Goal: Task Accomplishment & Management: Use online tool/utility

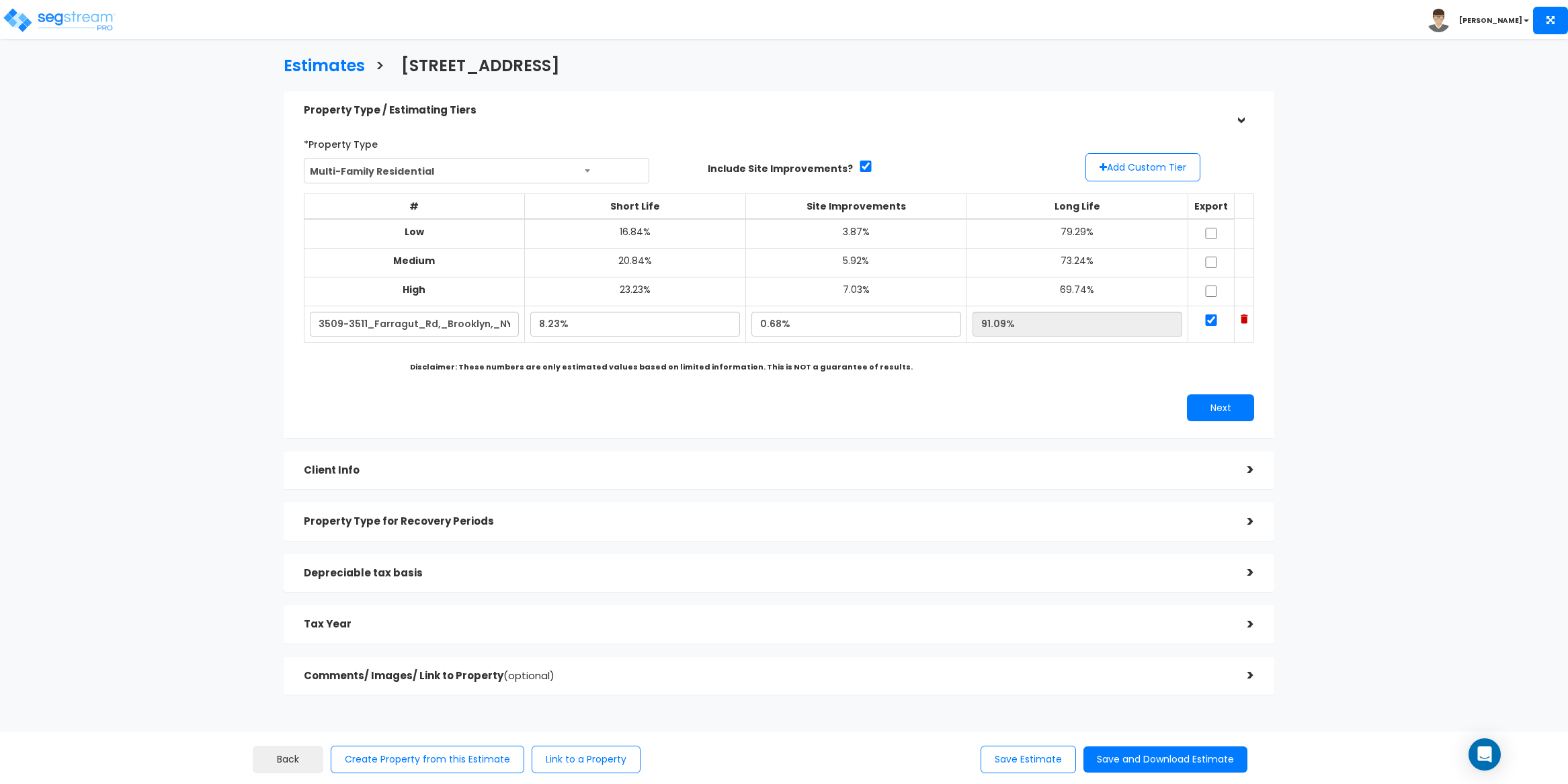
select select "NY"
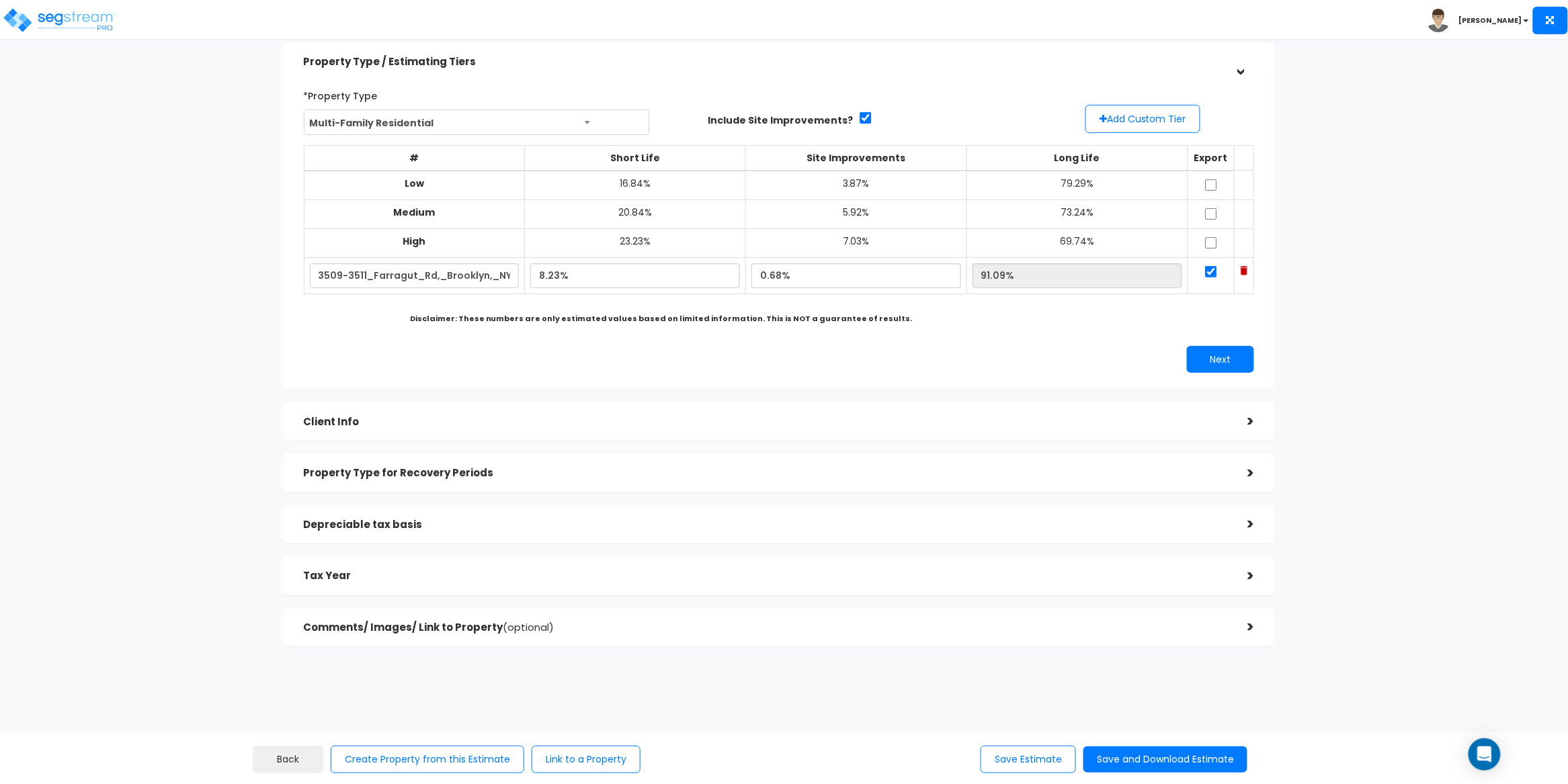
scroll to position [69, 0]
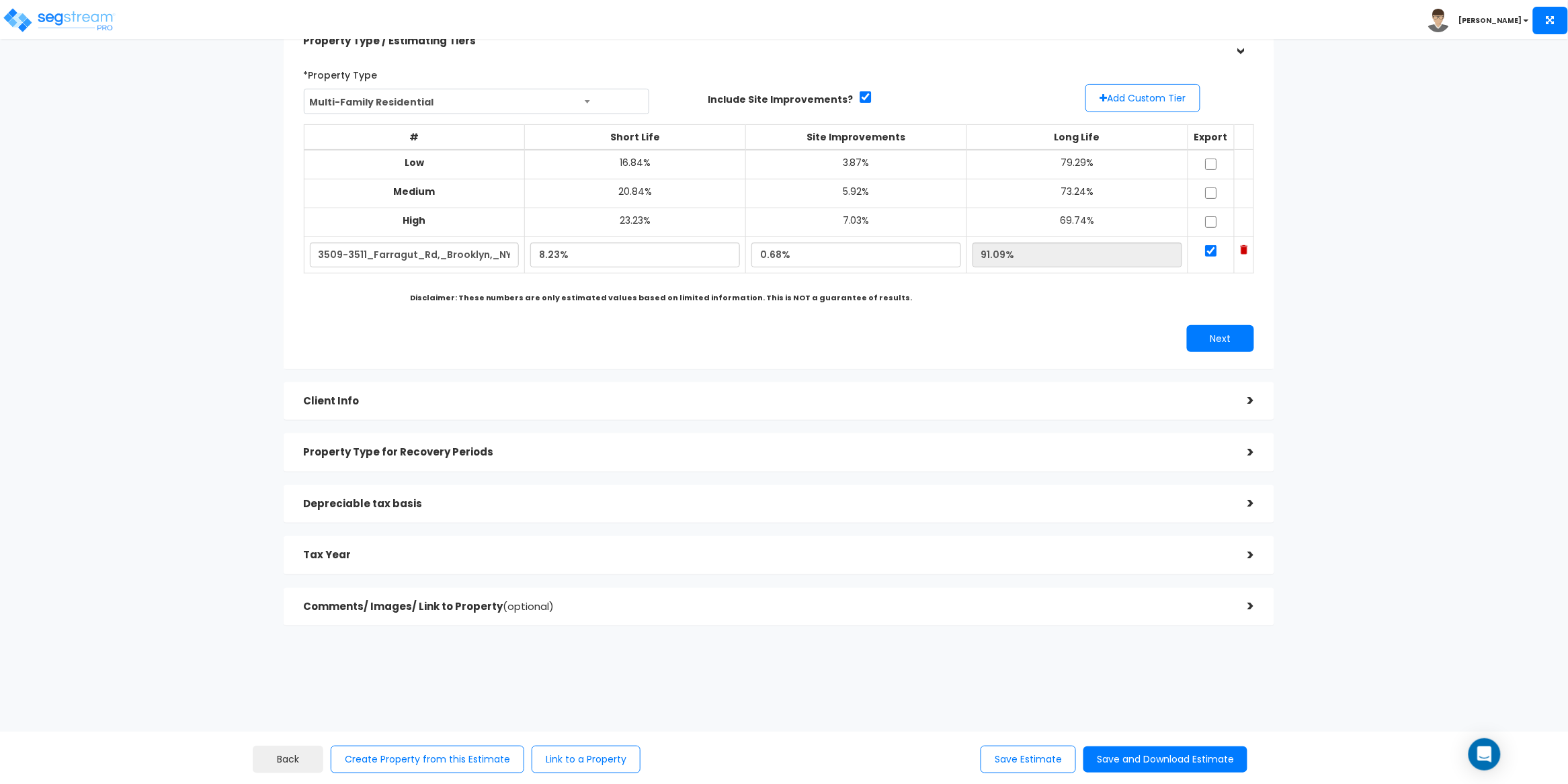
click at [447, 403] on h5 "Client Info" at bounding box center [766, 401] width 924 height 11
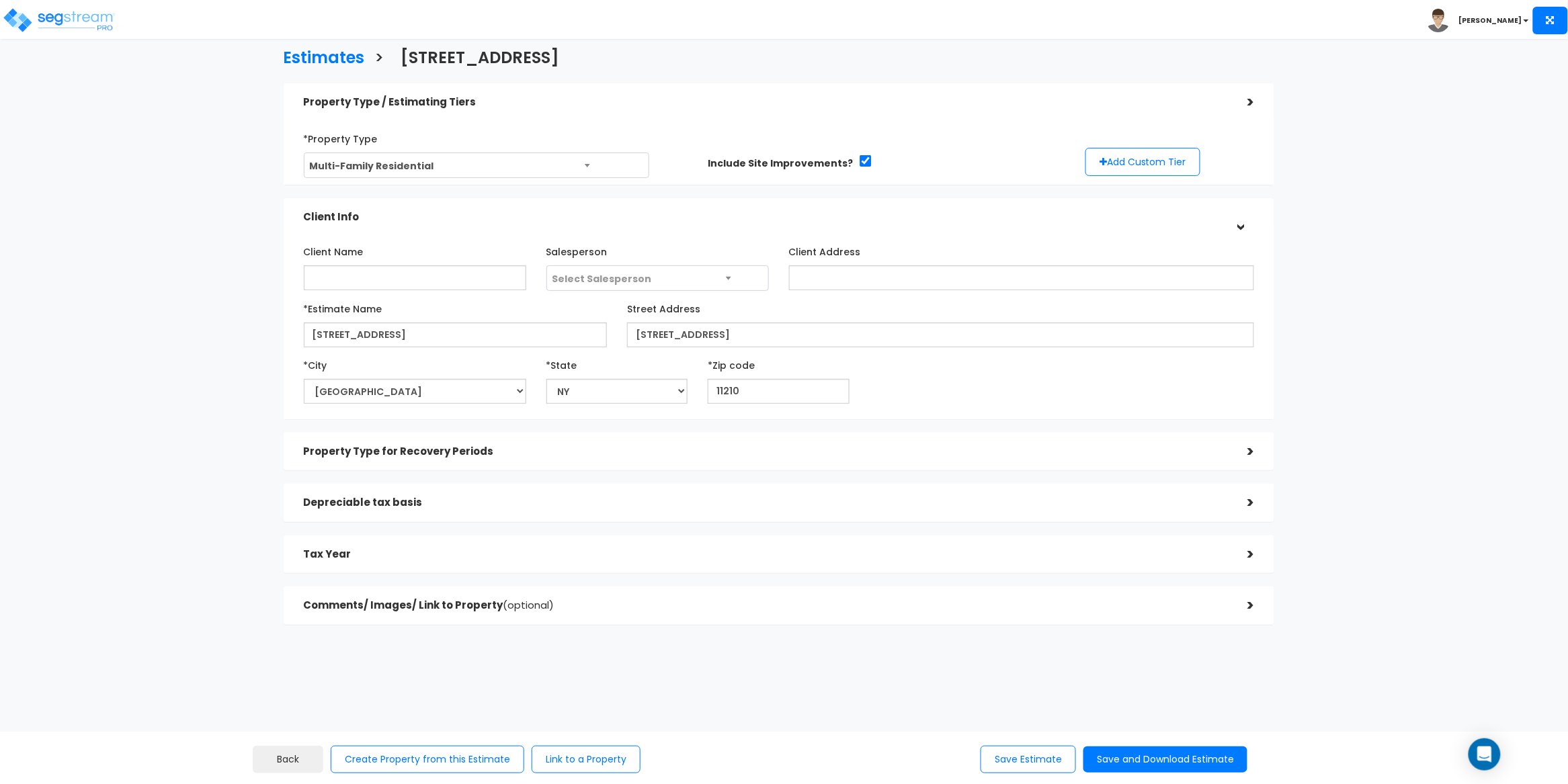
scroll to position [0, 0]
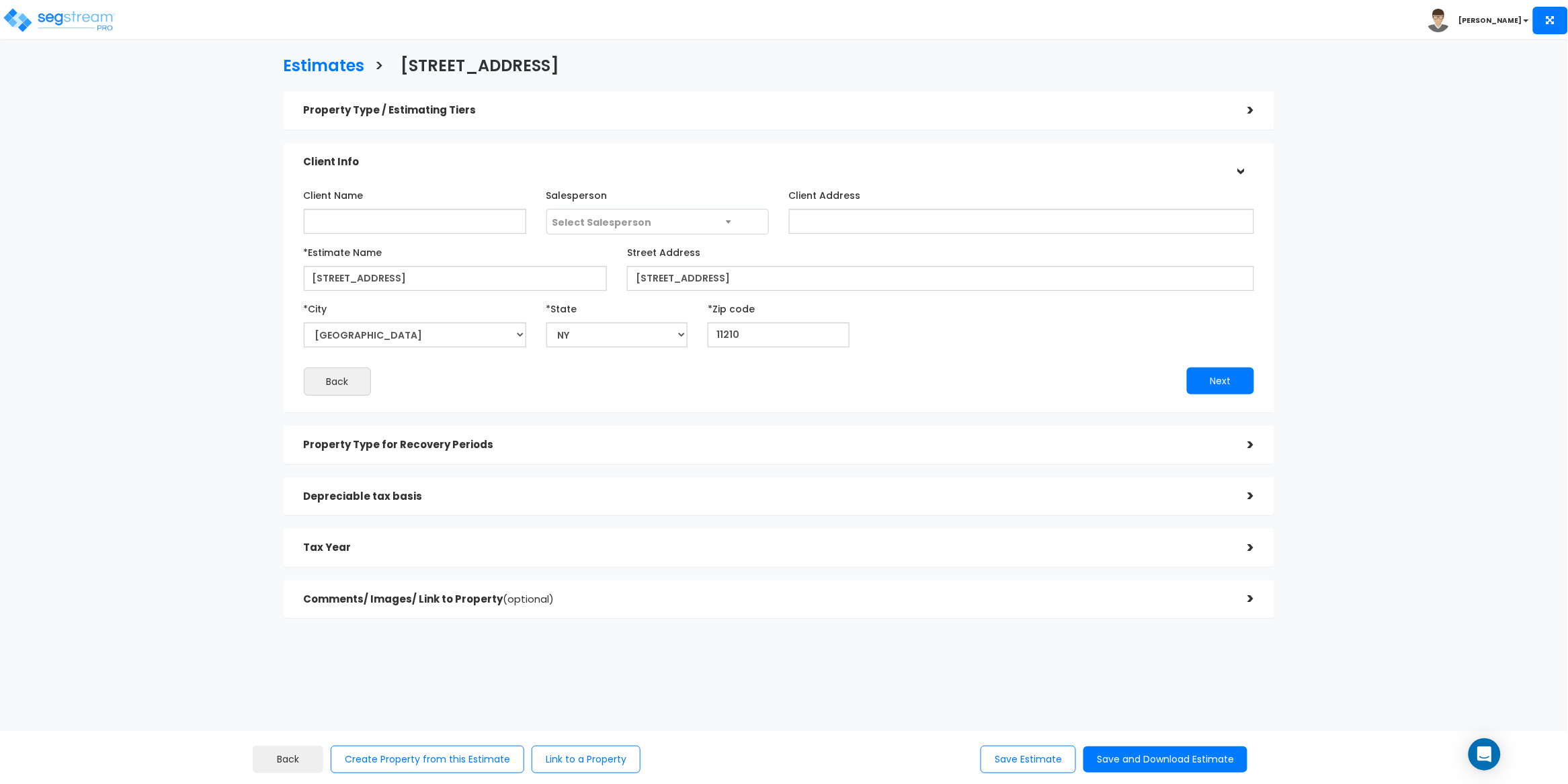
click at [508, 116] on h5 "Property Type / Estimating Tiers" at bounding box center [766, 111] width 924 height 11
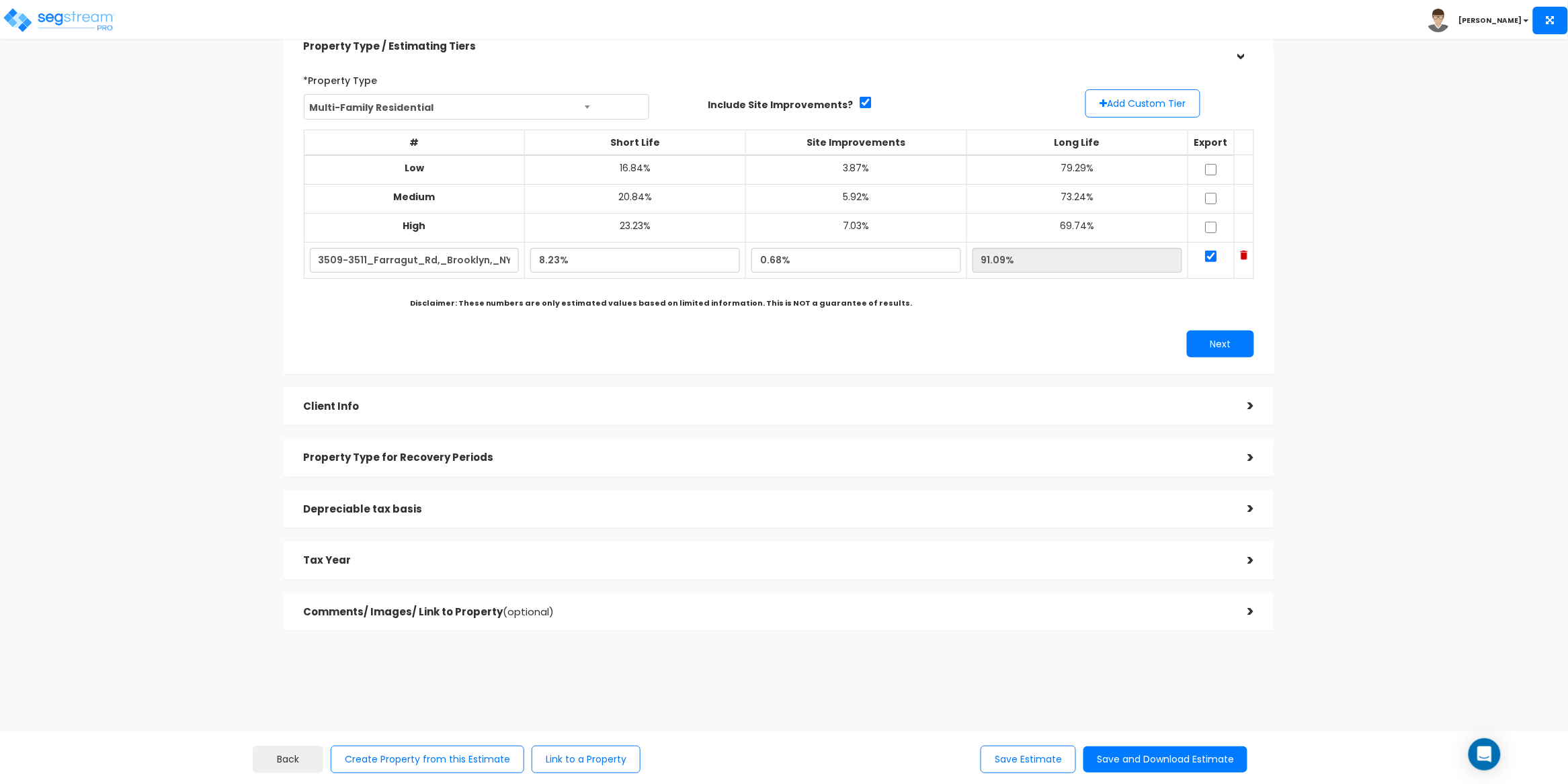
scroll to position [69, 0]
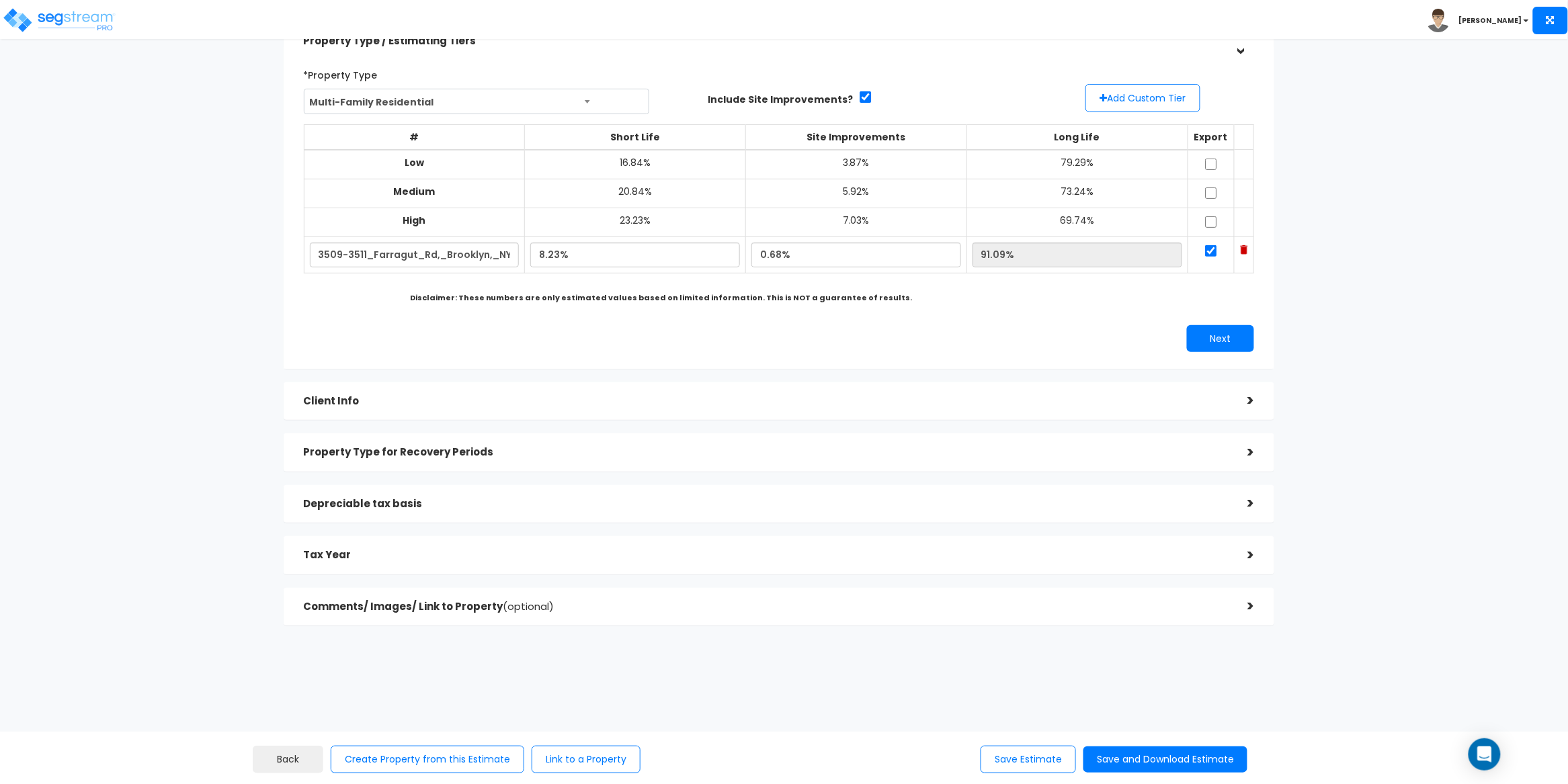
click at [489, 395] on h5 "Client Info" at bounding box center [766, 401] width 924 height 11
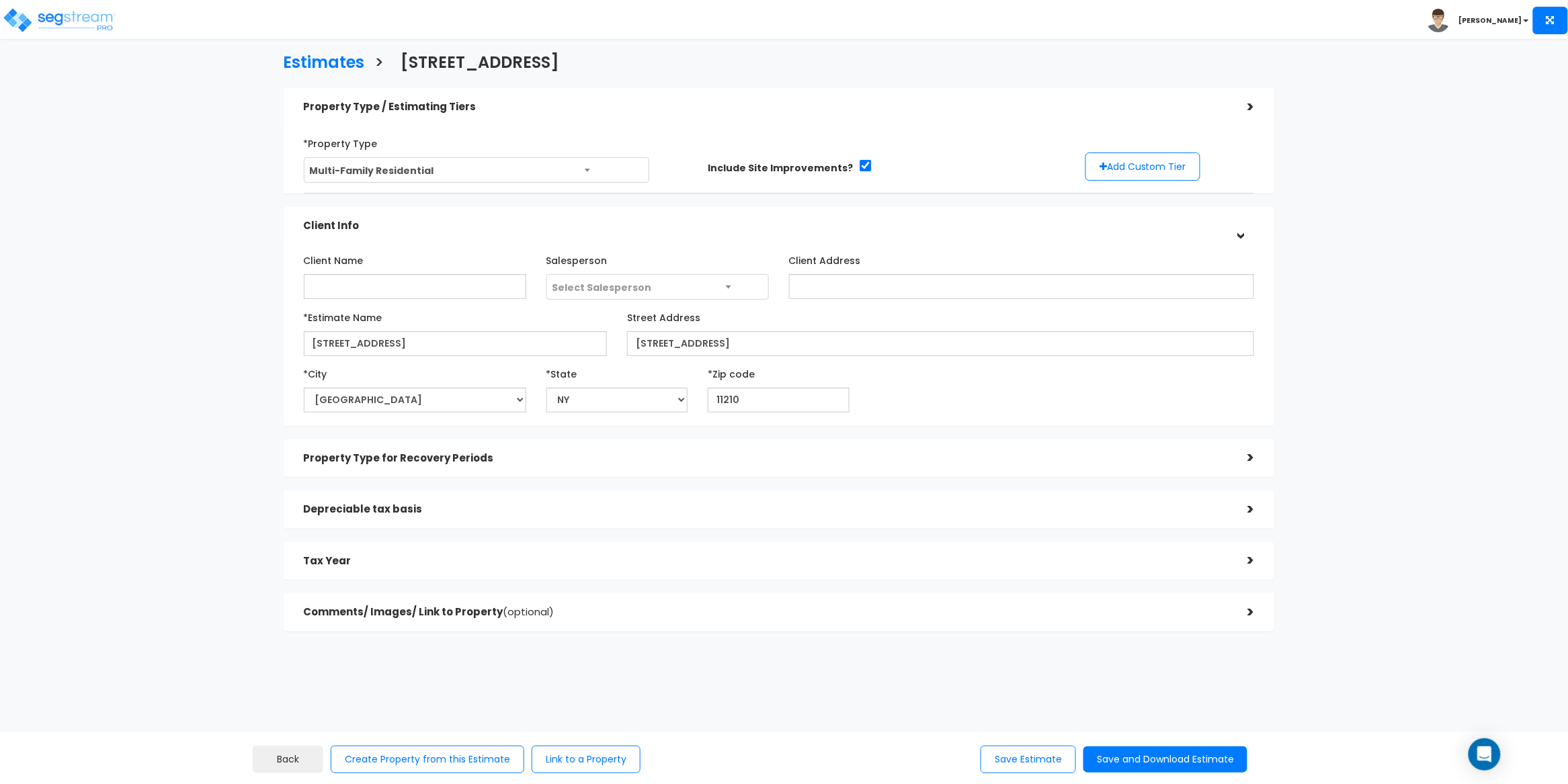
scroll to position [0, 0]
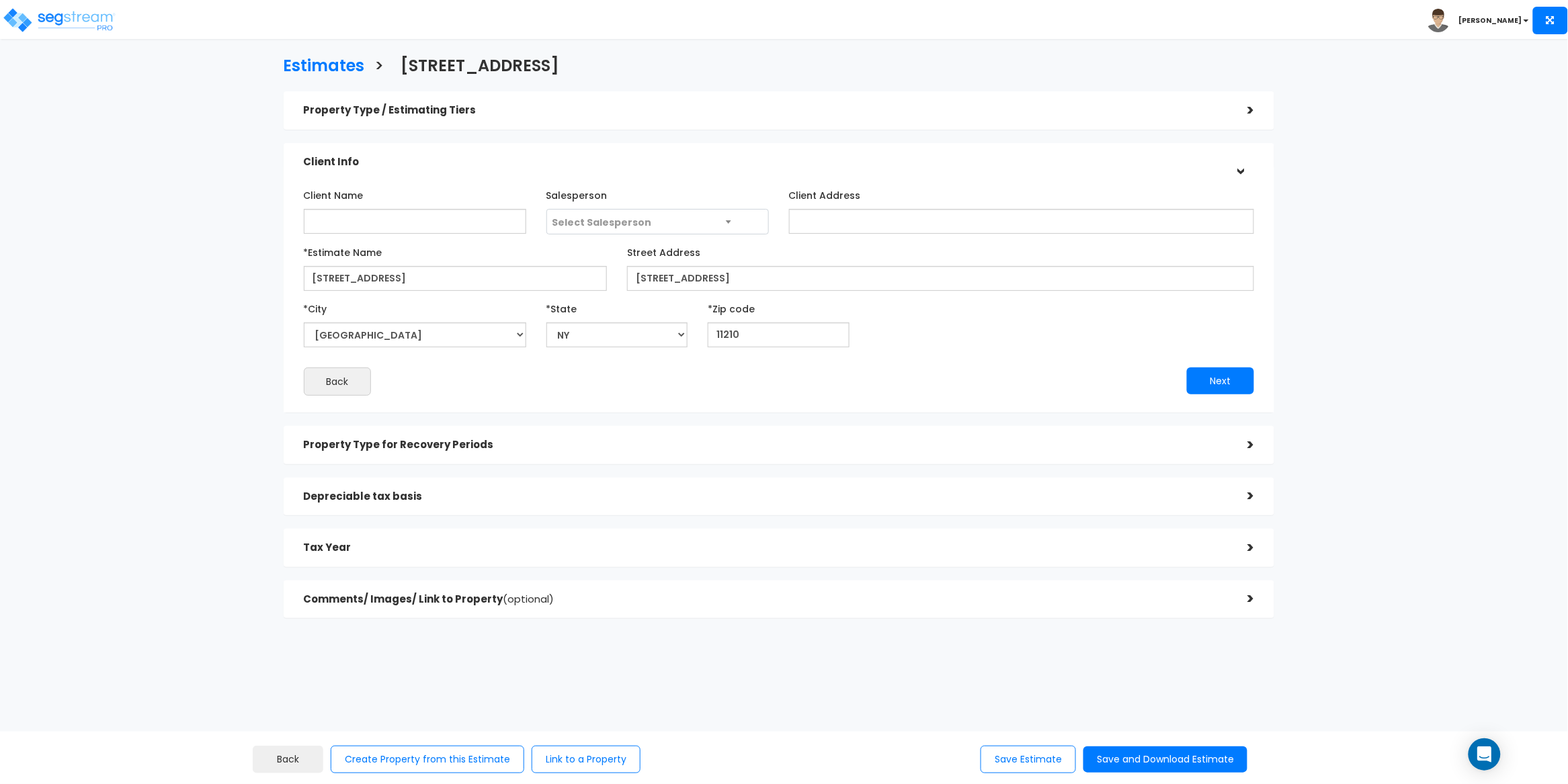
click at [493, 439] on h5 "Property Type for Recovery Periods" at bounding box center [766, 445] width 924 height 11
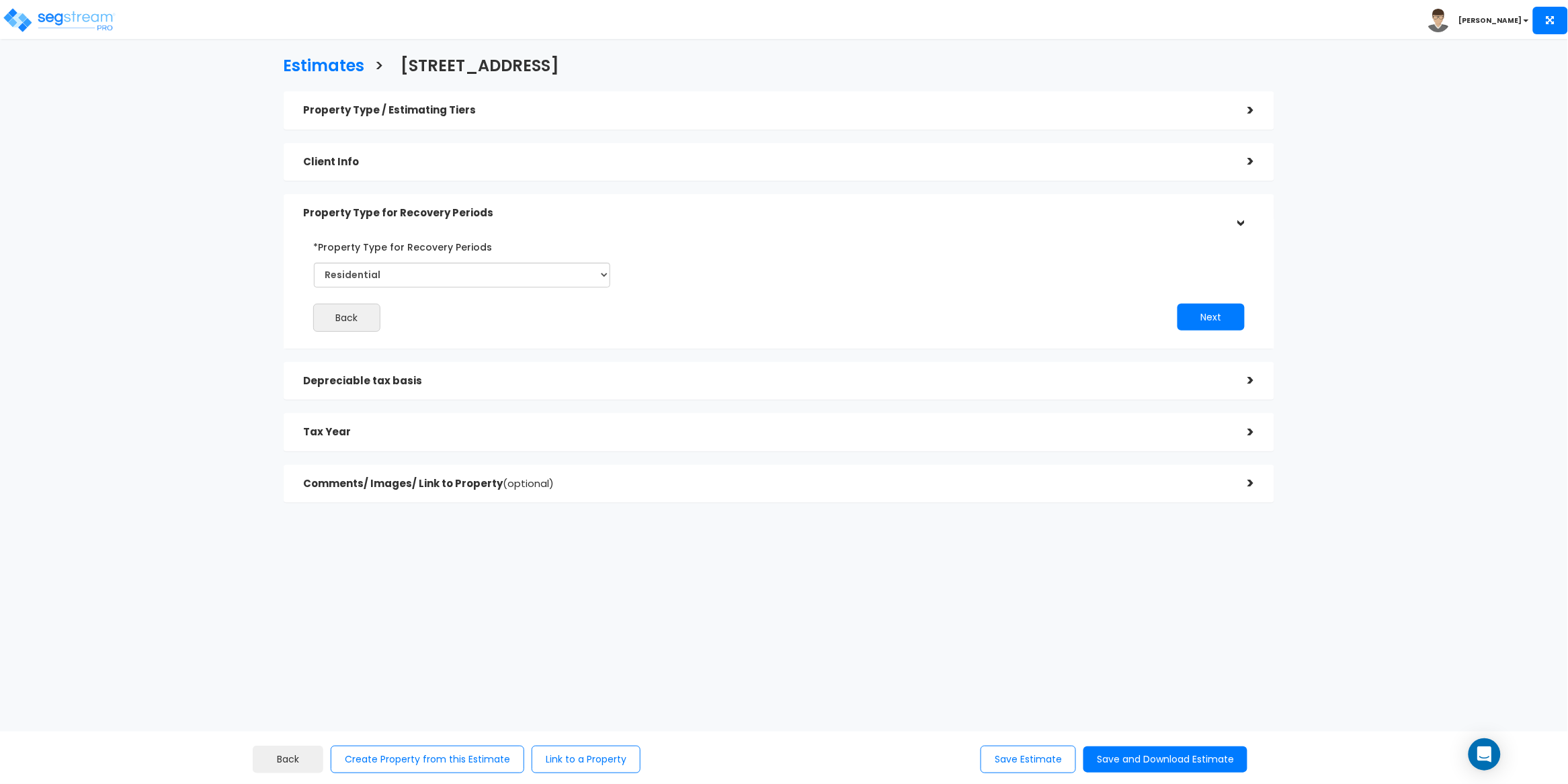
click at [476, 380] on h5 "Depreciable tax basis" at bounding box center [766, 381] width 924 height 11
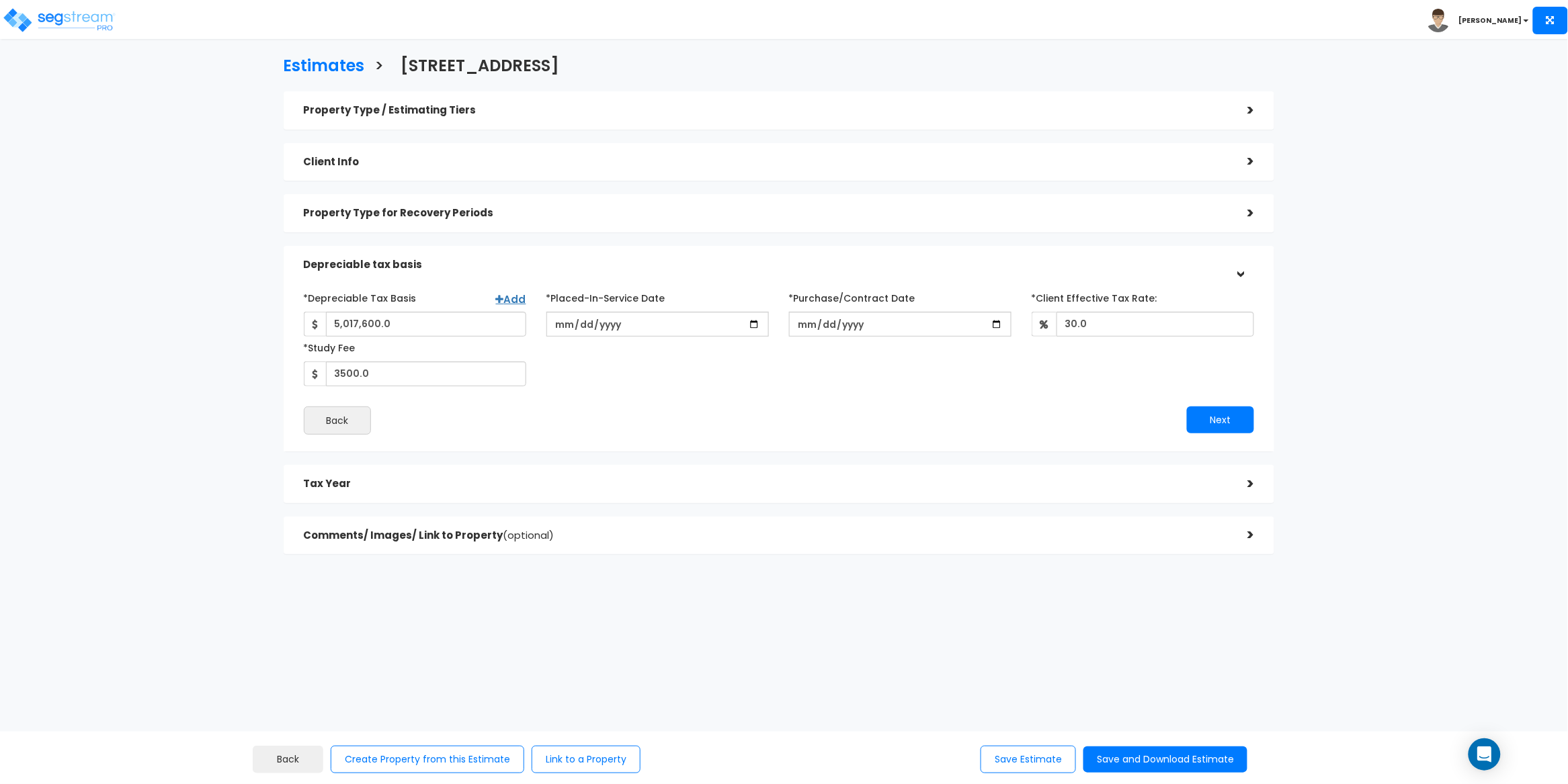
click at [689, 382] on div "*Depreciable Tax Basis Add 5,017,600.0 *Placed-In-Service Date [DATE] *Purchase…" at bounding box center [780, 337] width 971 height 100
click at [794, 325] on input "[DATE]" at bounding box center [900, 324] width 223 height 25
type input "[DATE]"
click at [822, 382] on div "*Depreciable Tax Basis Add 5,017,600.0 *Placed-In-Service Date [DATE] *Purchase…" at bounding box center [780, 337] width 971 height 100
click at [553, 321] on input "[DATE]" at bounding box center [657, 324] width 223 height 25
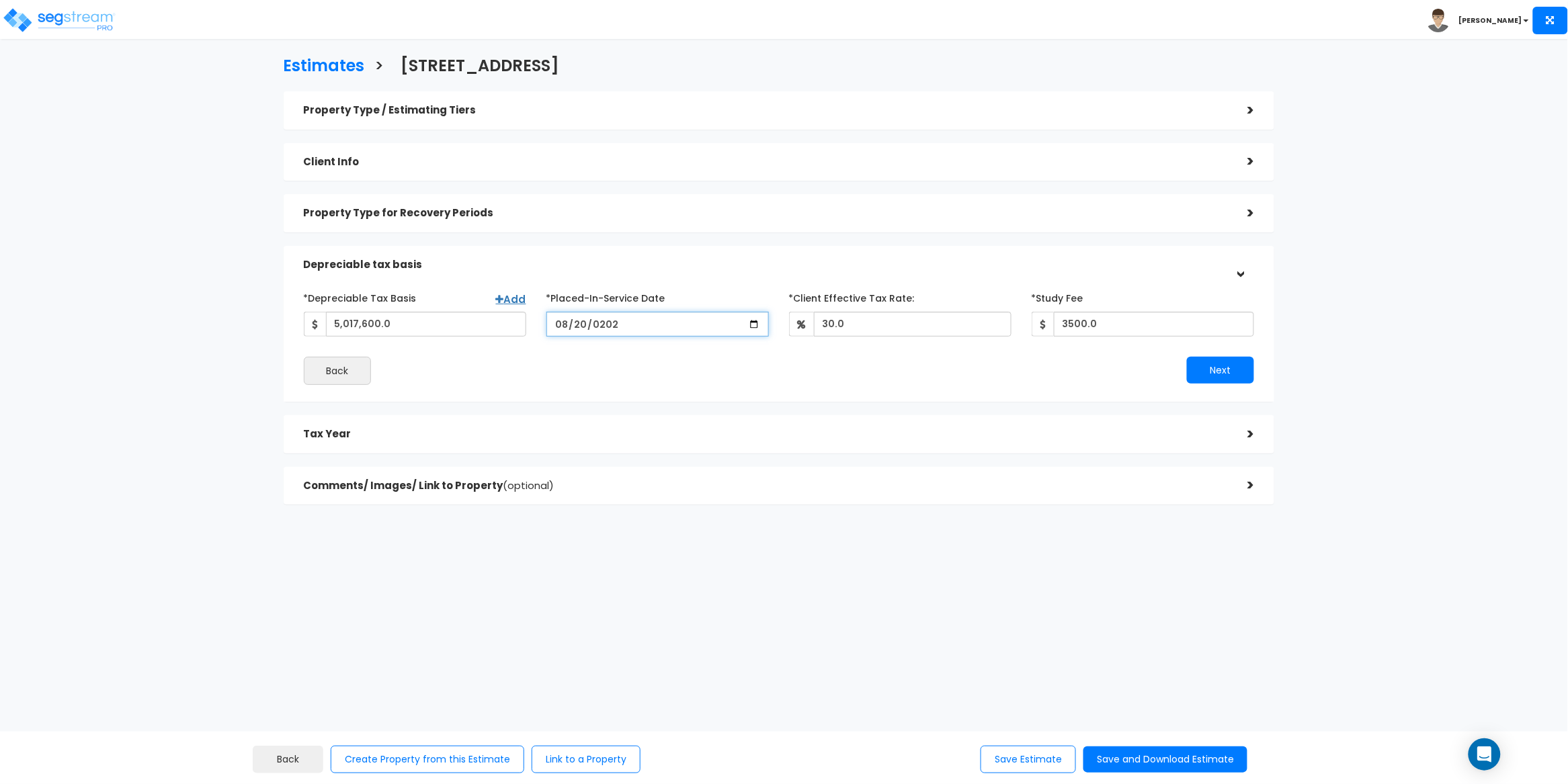
type input "[DATE]"
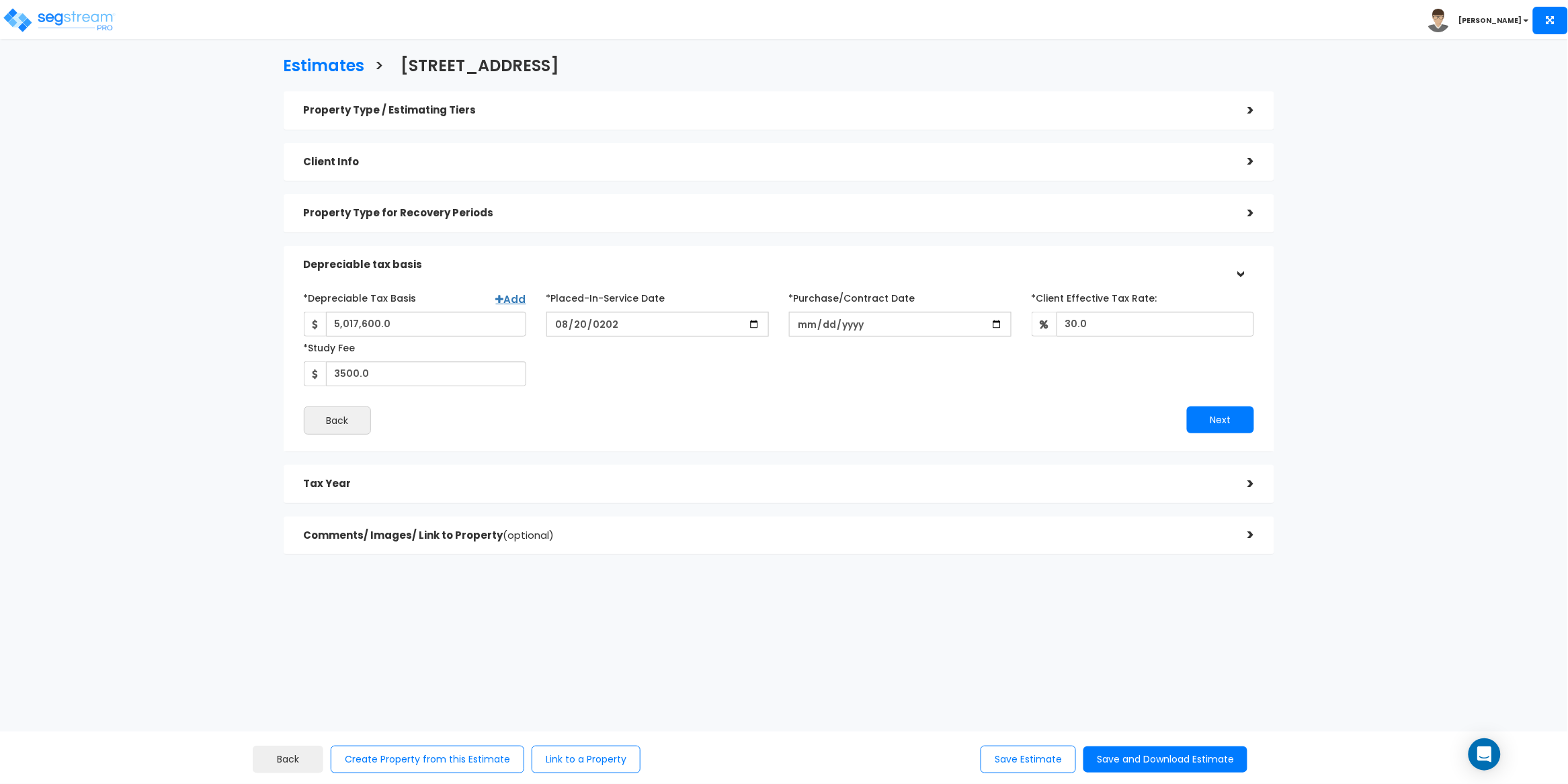
click at [698, 362] on div "*Depreciable Tax Basis Add 5,017,600.0 *Placed-In-Service Date [DATE] *Purchase…" at bounding box center [780, 337] width 971 height 100
click at [801, 321] on input "*Purchase/Contract Date" at bounding box center [900, 324] width 223 height 25
type input "[DATE]"
click at [822, 376] on div "*Depreciable Tax Basis Add 5,017,600.0 *Placed-In-Service Date [DATE] *Purchase…" at bounding box center [780, 337] width 971 height 100
click at [847, 368] on div "*Depreciable Tax Basis Add 5,017,600.0 *Placed-In-Service Date [DATE] *Purchase…" at bounding box center [780, 337] width 971 height 100
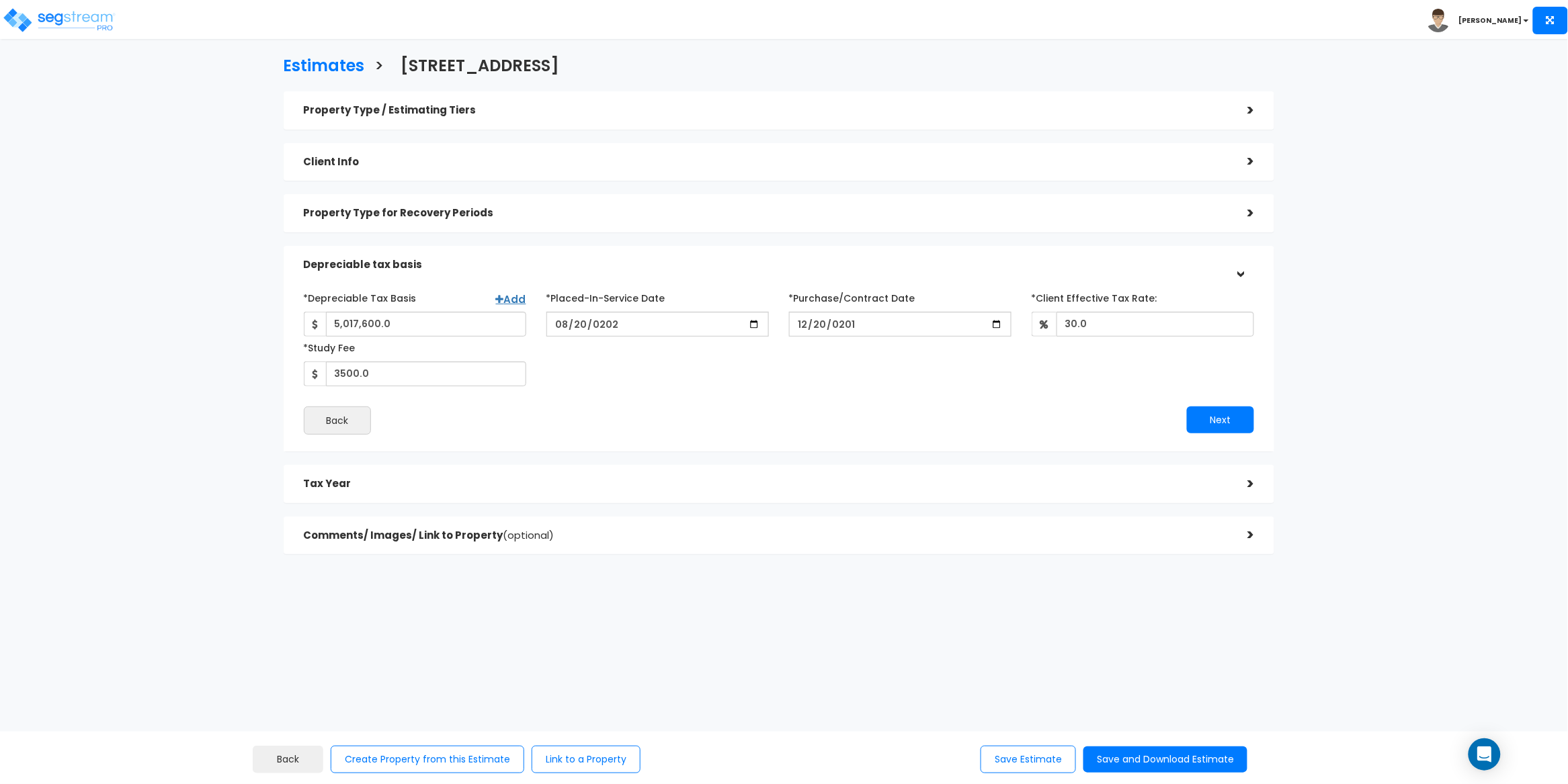
click at [847, 368] on div "*Depreciable Tax Basis Add 5,017,600.0 *Placed-In-Service Date [DATE] *Purchase…" at bounding box center [780, 337] width 971 height 100
click at [752, 379] on div "*Depreciable Tax Basis Add 5,017,600.0 *Placed-In-Service Date [DATE] *Purchase…" at bounding box center [780, 337] width 971 height 100
click at [753, 381] on div "*Depreciable Tax Basis Add 5,017,600.0 *Placed-In-Service Date [DATE] *Purchase…" at bounding box center [780, 337] width 971 height 100
click at [716, 350] on div "*Depreciable Tax Basis Add 5,017,600.0 *Placed-In-Service Date [DATE] *Purchase…" at bounding box center [780, 337] width 971 height 100
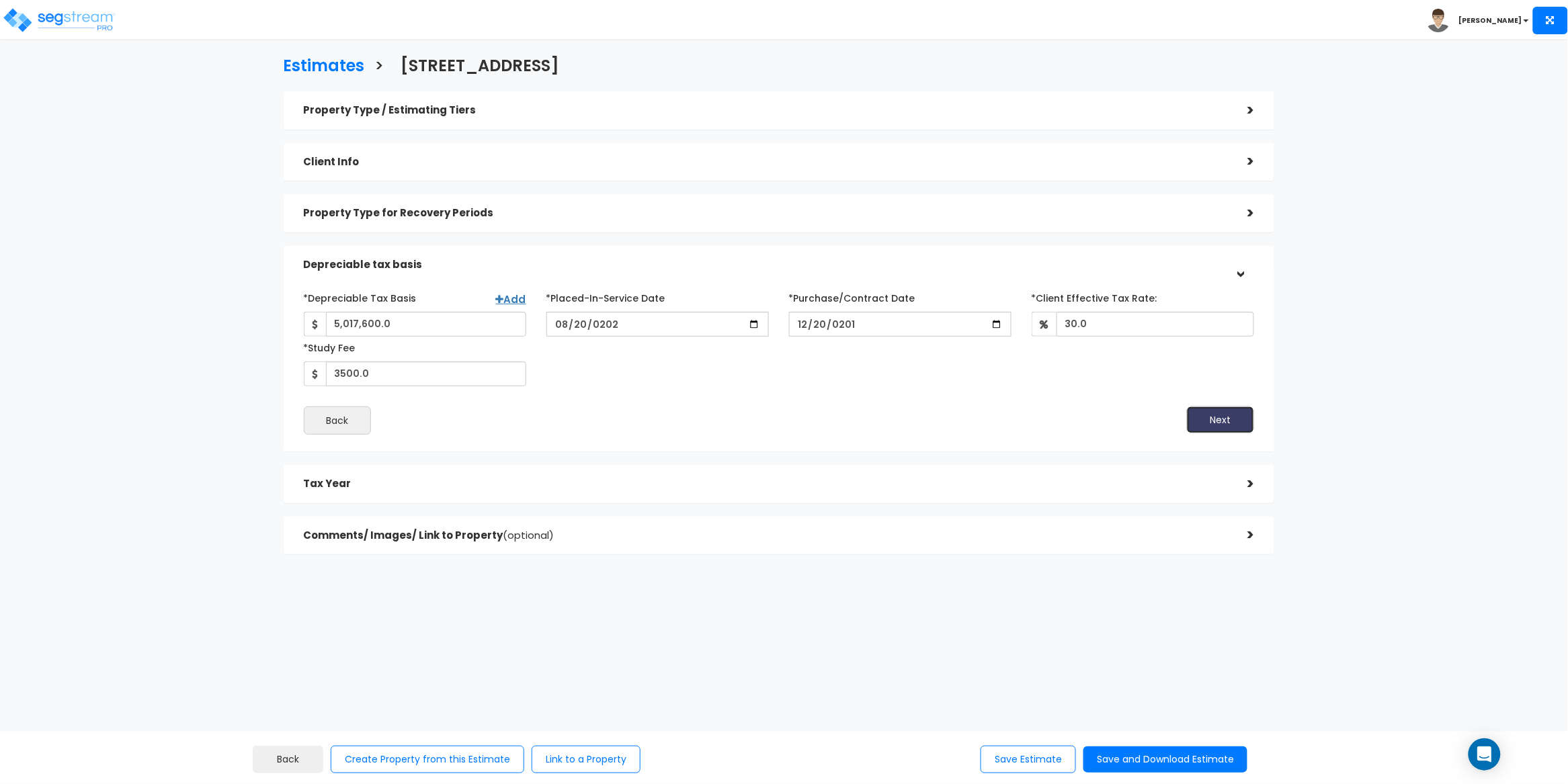
click at [1224, 419] on button "Next" at bounding box center [1220, 420] width 67 height 27
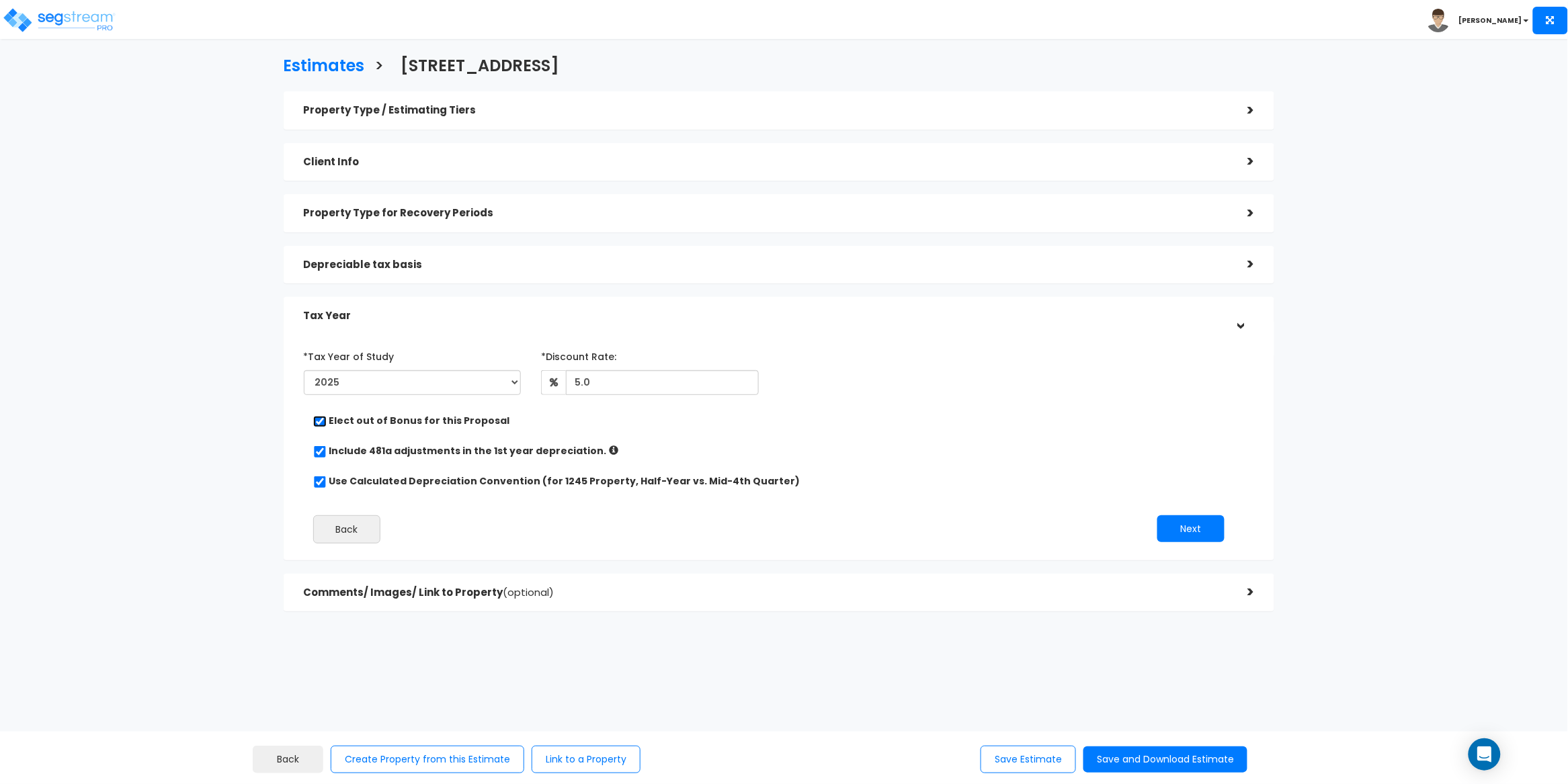
click at [322, 421] on input "checkbox" at bounding box center [320, 422] width 13 height 11
checkbox input "false"
click at [1219, 529] on button "Next" at bounding box center [1190, 529] width 67 height 27
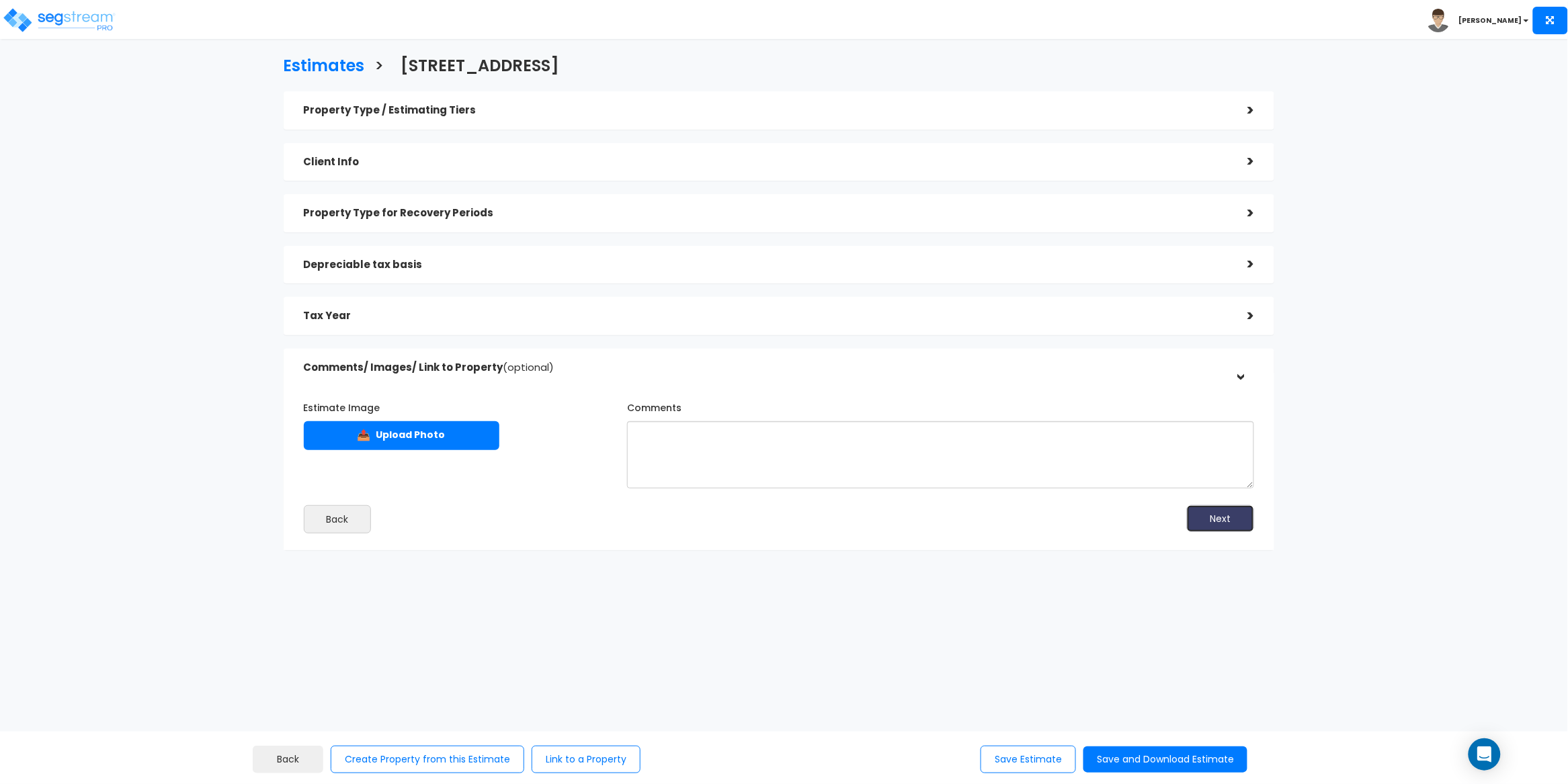
click at [1233, 515] on button "Next" at bounding box center [1220, 519] width 67 height 27
click at [1138, 762] on button "Save and Download Estimate" at bounding box center [1165, 759] width 164 height 27
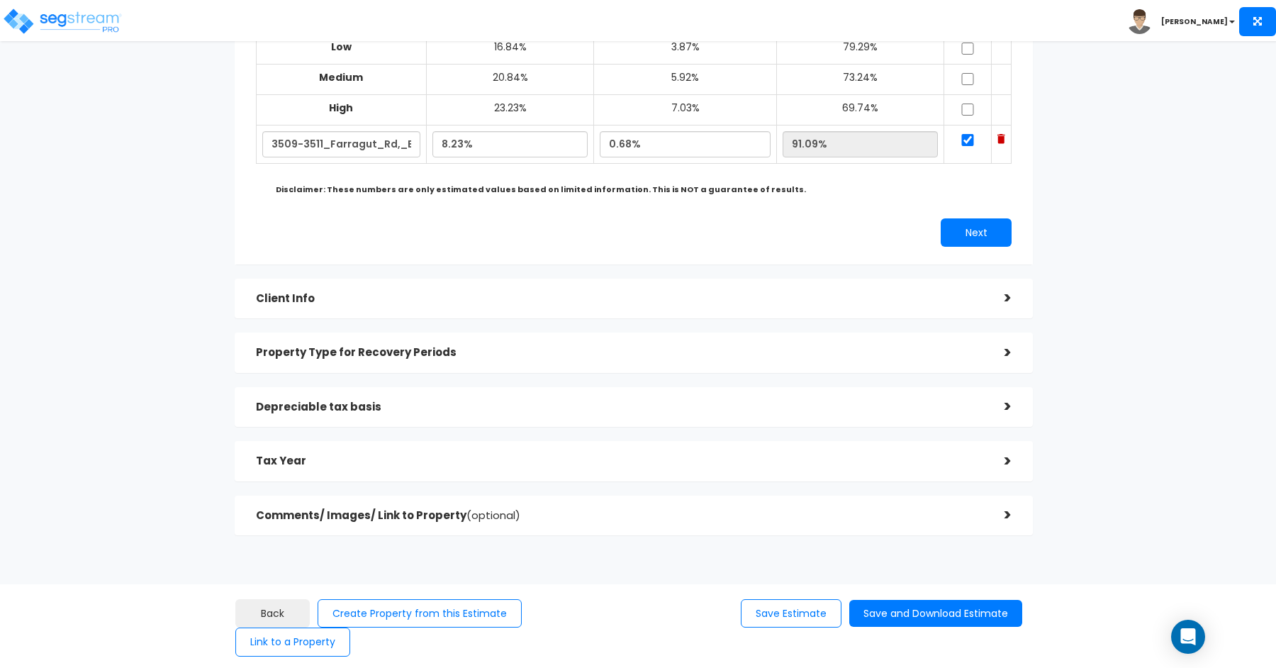
click at [317, 448] on div "Tax Year" at bounding box center [619, 461] width 727 height 26
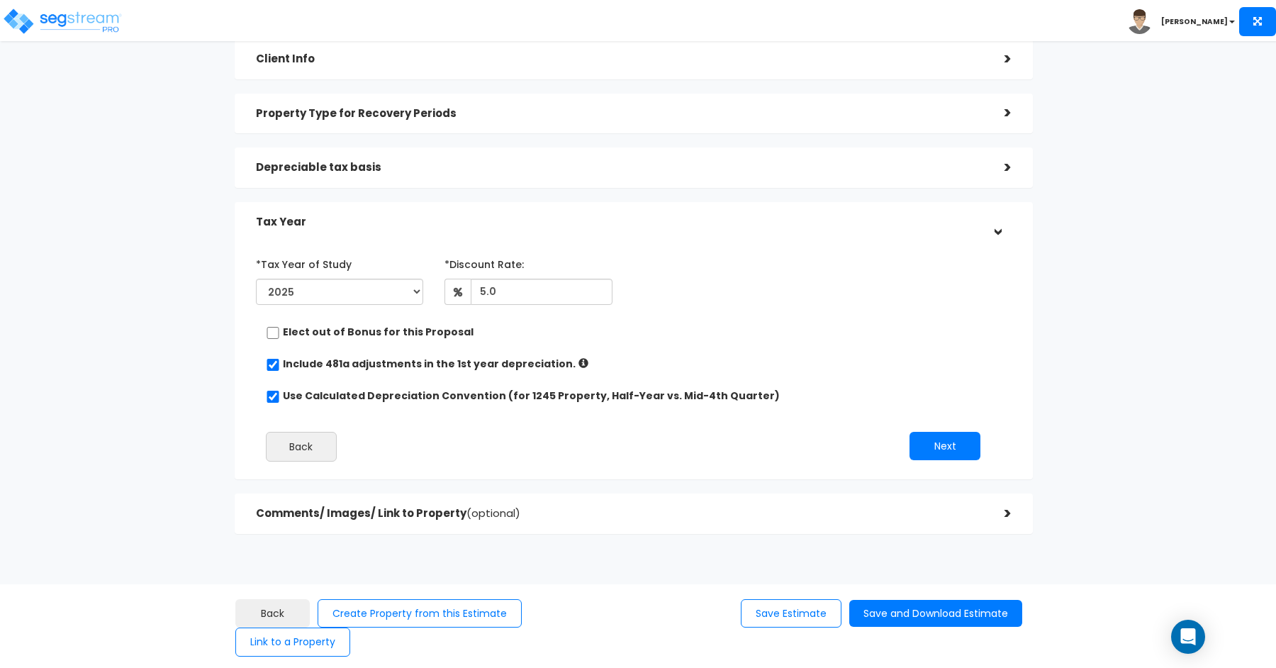
scroll to position [114, 0]
